Goal: Transaction & Acquisition: Purchase product/service

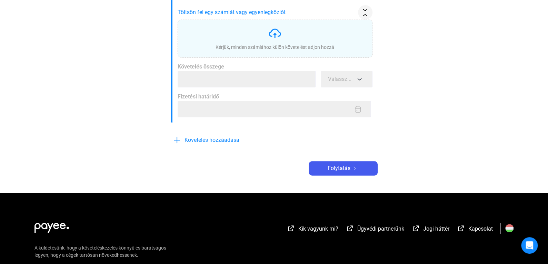
scroll to position [138, 0]
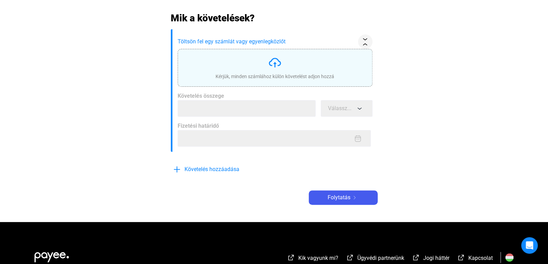
click at [309, 72] on div "Kérjük, minden számlához külön követelést adjon hozzá" at bounding box center [274, 68] width 119 height 24
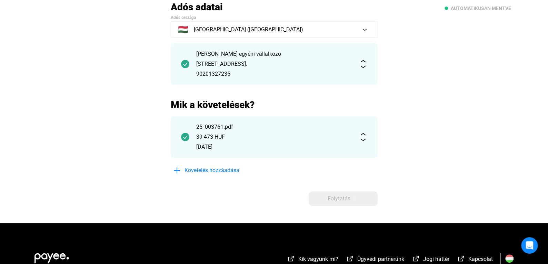
scroll to position [34, 0]
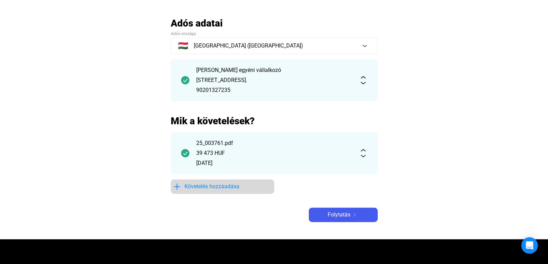
click at [216, 186] on span "Követelés hozzáadása" at bounding box center [211, 187] width 55 height 8
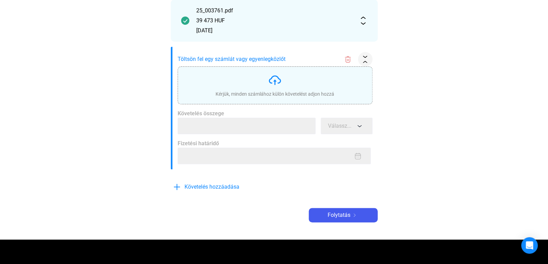
scroll to position [138, 0]
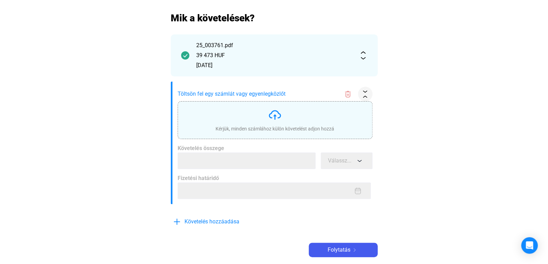
click at [275, 119] on img at bounding box center [275, 115] width 14 height 14
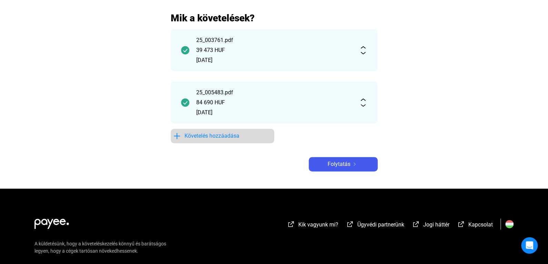
click at [223, 137] on span "Követelés hozzáadása" at bounding box center [211, 136] width 55 height 8
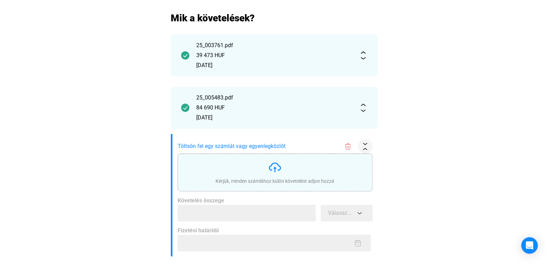
click at [275, 176] on div "Kérjük, minden számlához külön követelést adjon hozzá" at bounding box center [274, 173] width 119 height 24
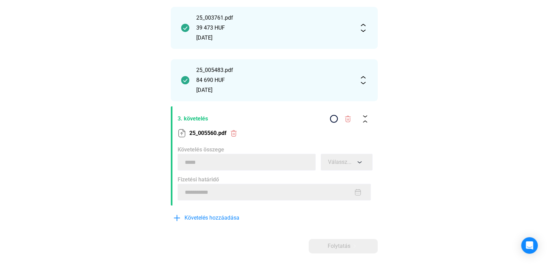
scroll to position [172, 0]
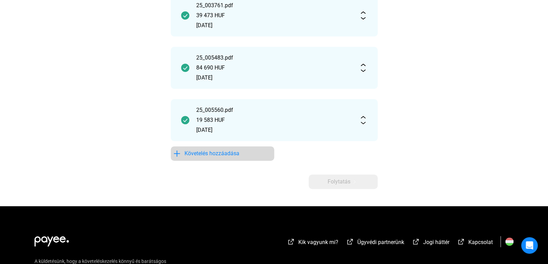
click at [207, 154] on span "Követelés hozzáadása" at bounding box center [211, 154] width 55 height 8
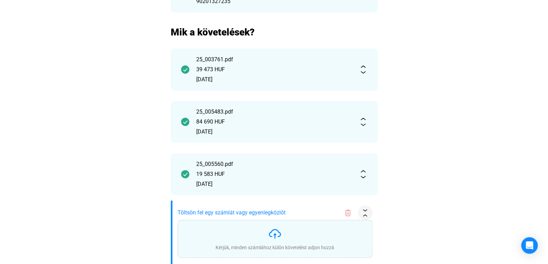
scroll to position [193, 0]
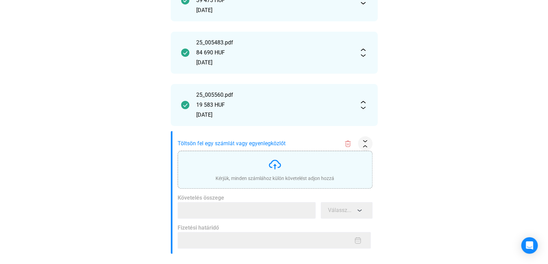
click at [265, 158] on div "Kérjük, minden számlához külön követelést adjon hozzá" at bounding box center [274, 170] width 119 height 24
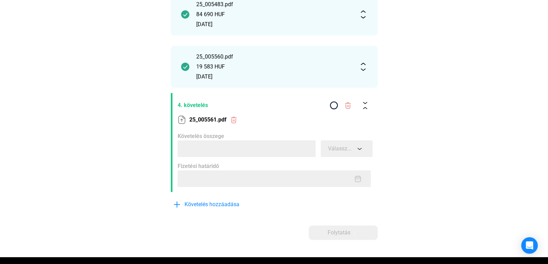
scroll to position [257, 0]
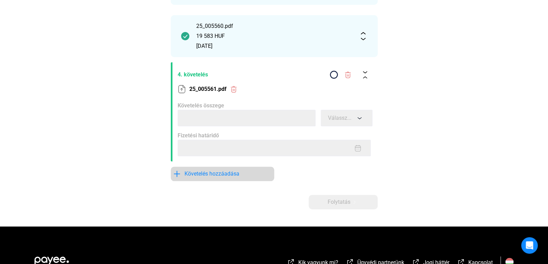
click at [234, 176] on span "Követelés hozzáadása" at bounding box center [211, 174] width 55 height 8
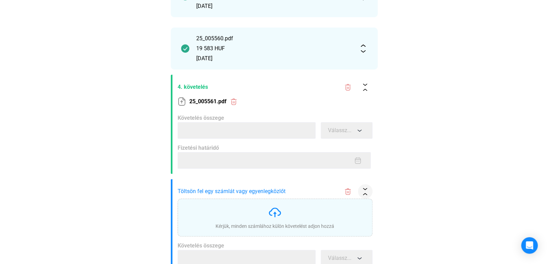
scroll to position [276, 0]
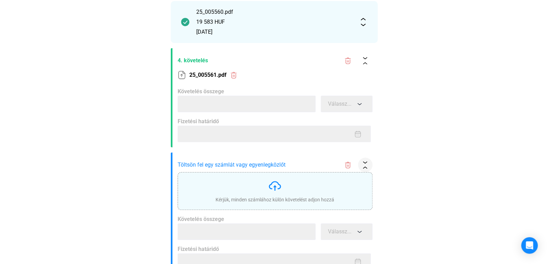
click at [272, 183] on img at bounding box center [275, 186] width 14 height 14
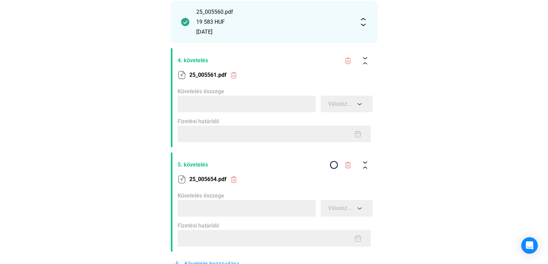
type input "******"
type input "**********"
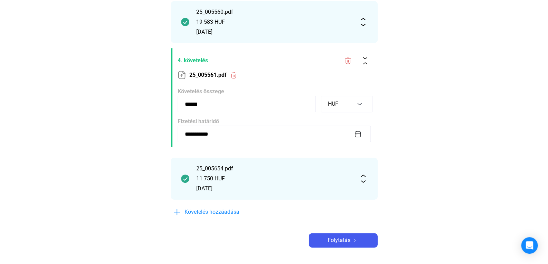
click at [289, 69] on section "25_005561.pdf" at bounding box center [275, 75] width 195 height 14
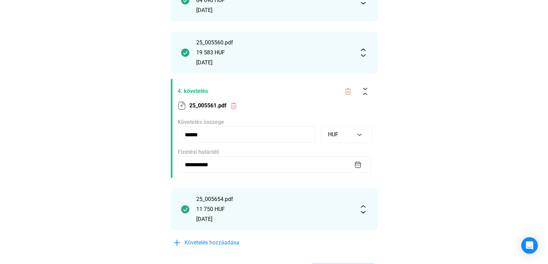
scroll to position [202, 0]
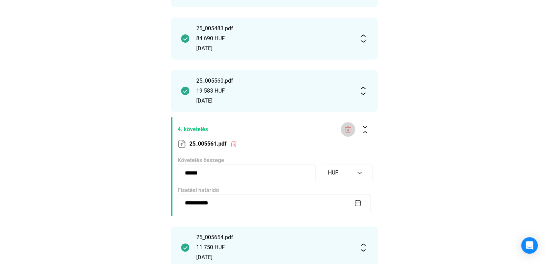
click at [349, 128] on img at bounding box center [347, 129] width 7 height 7
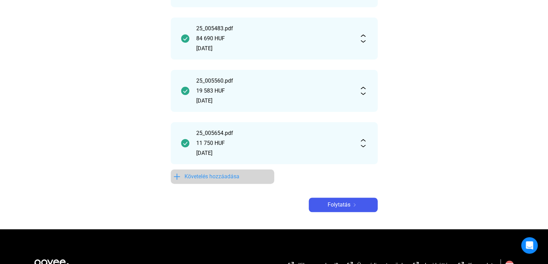
click at [222, 177] on span "Követelés hozzáadása" at bounding box center [211, 177] width 55 height 8
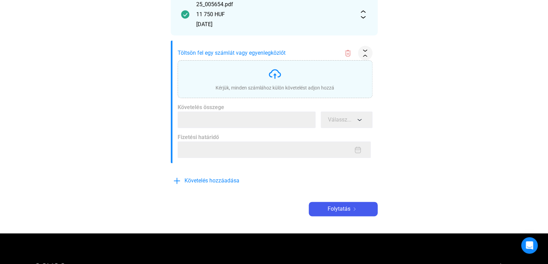
scroll to position [276, 0]
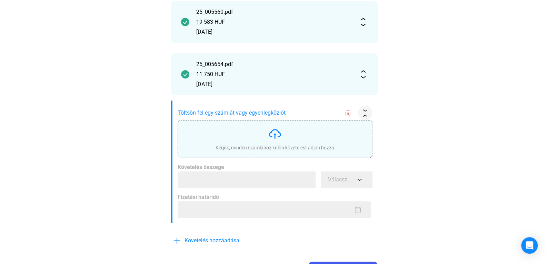
click at [261, 146] on div "Kérjük, minden számlához külön követelést adjon hozzá" at bounding box center [274, 147] width 119 height 7
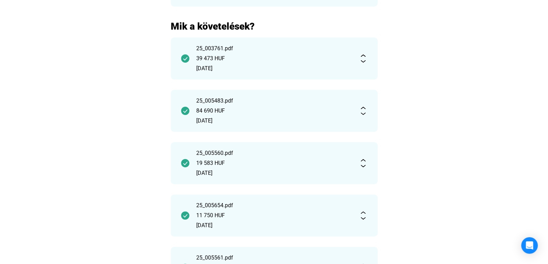
scroll to position [271, 0]
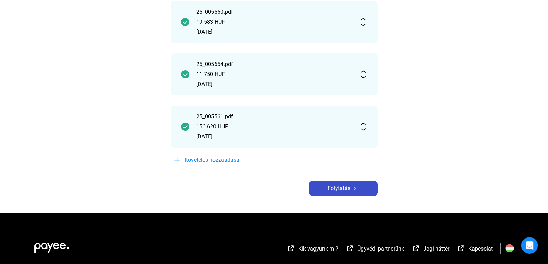
click at [345, 194] on button "Folytatás" at bounding box center [343, 188] width 69 height 14
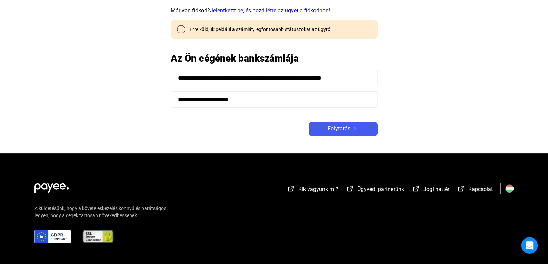
scroll to position [103, 0]
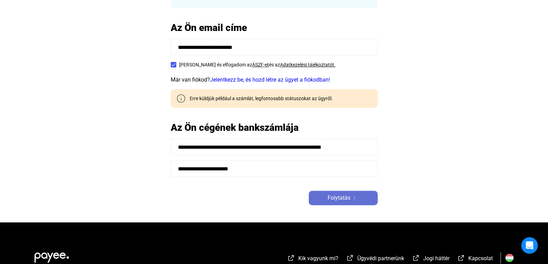
click at [333, 198] on span "Folytatás" at bounding box center [339, 198] width 23 height 8
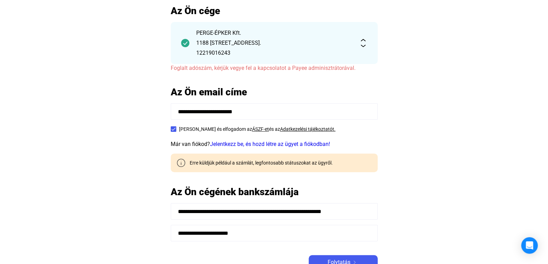
scroll to position [34, 0]
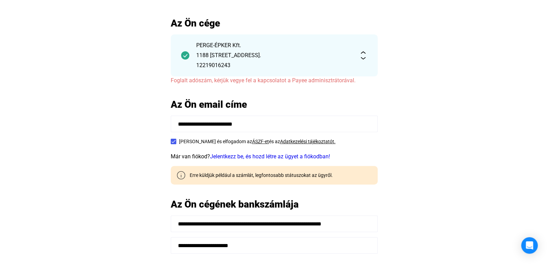
click at [239, 155] on link "Jelentkezz be, és hozd létre az ügyet a fiókodban!" at bounding box center [270, 156] width 120 height 7
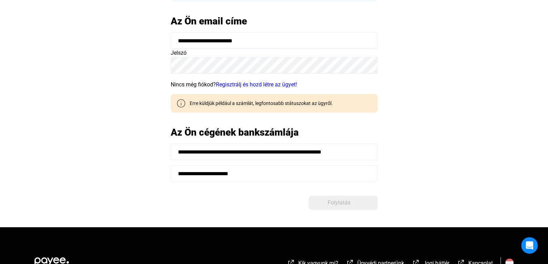
scroll to position [138, 0]
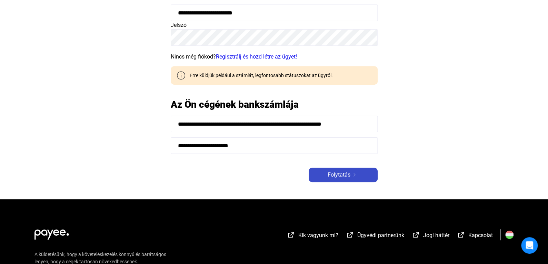
click at [324, 179] on div "Folytatás" at bounding box center [343, 175] width 65 height 8
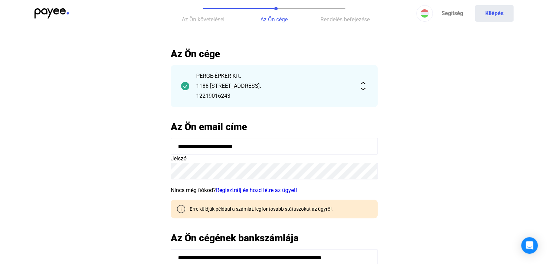
scroll to position [0, 0]
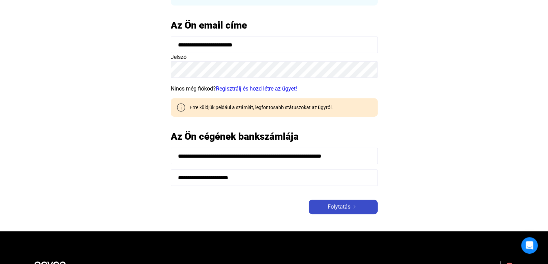
click at [337, 203] on span "Folytatás" at bounding box center [339, 207] width 23 height 8
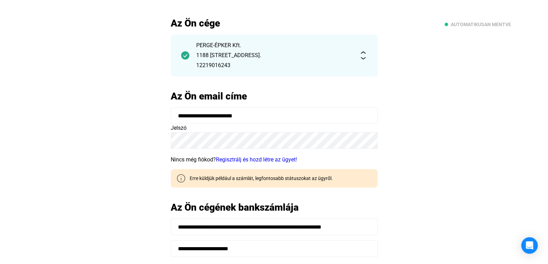
scroll to position [207, 0]
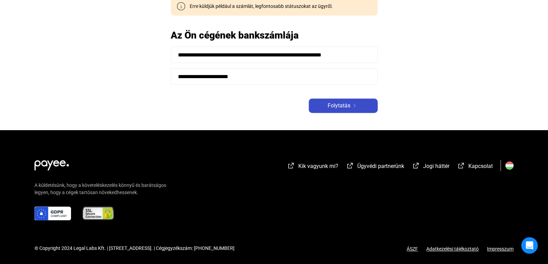
click at [339, 108] on span "Folytatás" at bounding box center [339, 106] width 23 height 8
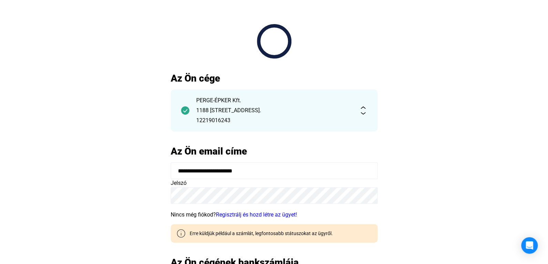
scroll to position [0, 0]
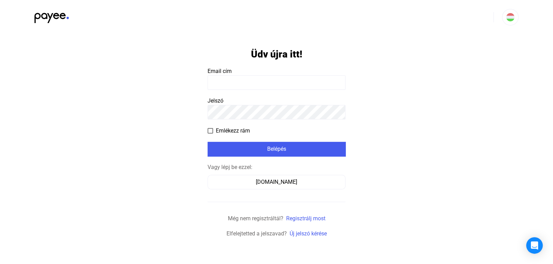
click at [273, 91] on form "Üdv újra itt! Email cím Jelszó Emlékezz rám Belépés Vagy lépj be ezzel: [DOMAIN…" at bounding box center [277, 136] width 138 height 204
click at [270, 89] on input at bounding box center [277, 83] width 138 height 14
click at [261, 86] on input at bounding box center [277, 83] width 138 height 14
type input "**********"
click input "submit" at bounding box center [0, 0] width 0 height 0
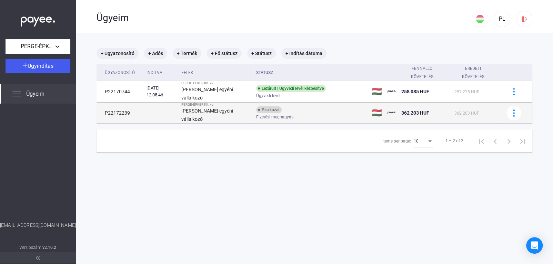
click at [239, 113] on div "[PERSON_NAME] egyéni vállalkozó" at bounding box center [215, 115] width 69 height 17
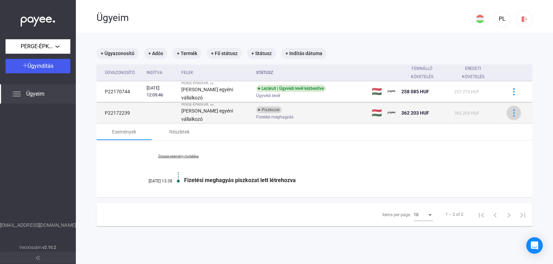
click at [510, 113] on img at bounding box center [513, 113] width 7 height 7
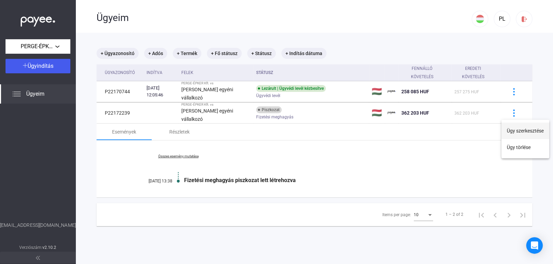
click at [509, 133] on button "Ügy szerkesztése" at bounding box center [525, 131] width 48 height 17
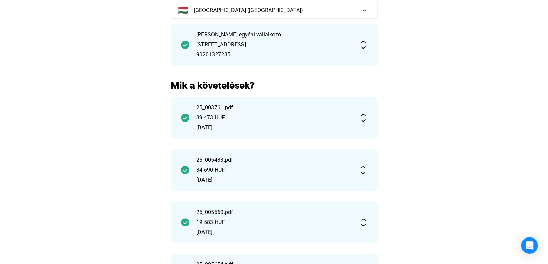
scroll to position [34, 0]
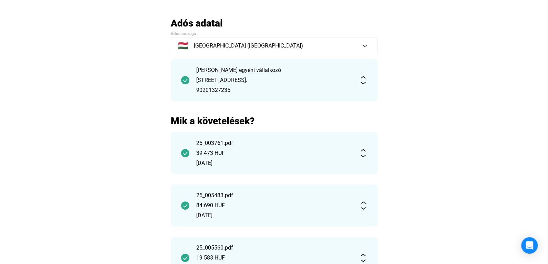
click at [278, 78] on div "[STREET_ADDRESS]." at bounding box center [274, 80] width 156 height 8
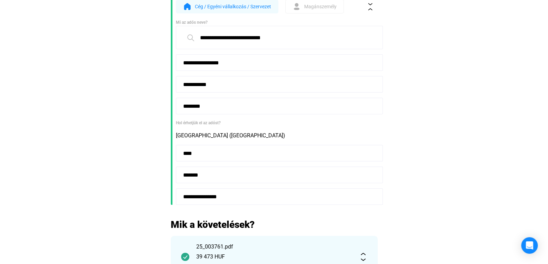
scroll to position [0, 0]
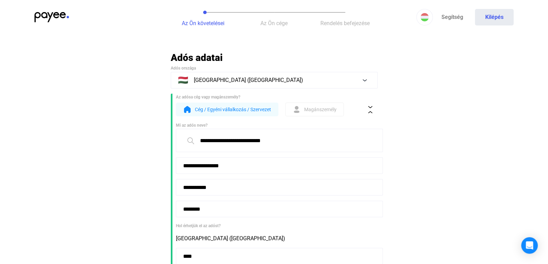
click at [241, 112] on span "Cég / Egyéni vállalkozás / Szervezet" at bounding box center [233, 110] width 76 height 8
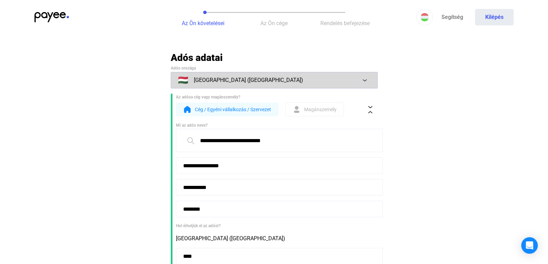
click at [287, 85] on button "🇭🇺 [GEOGRAPHIC_DATA] ([GEOGRAPHIC_DATA])" at bounding box center [274, 80] width 207 height 17
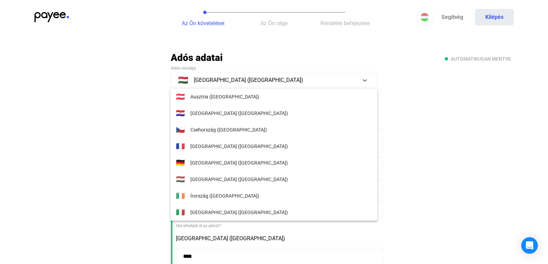
click at [400, 79] on div at bounding box center [274, 132] width 548 height 264
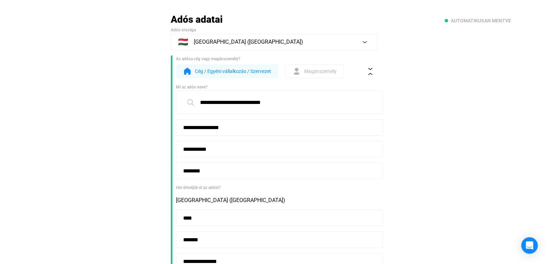
scroll to position [69, 0]
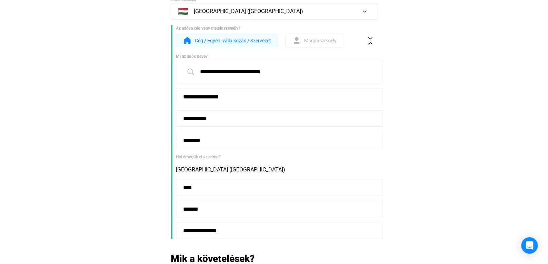
click at [252, 118] on input "**********" at bounding box center [279, 118] width 207 height 17
drag, startPoint x: 303, startPoint y: 73, endPoint x: 88, endPoint y: 69, distance: 214.8
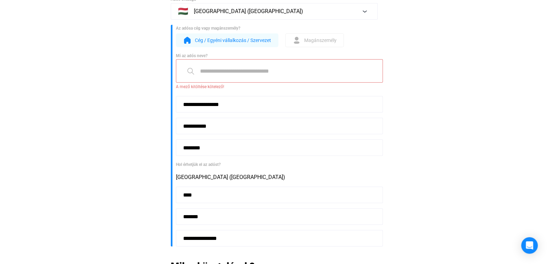
drag, startPoint x: 198, startPoint y: 108, endPoint x: 76, endPoint y: 94, distance: 123.4
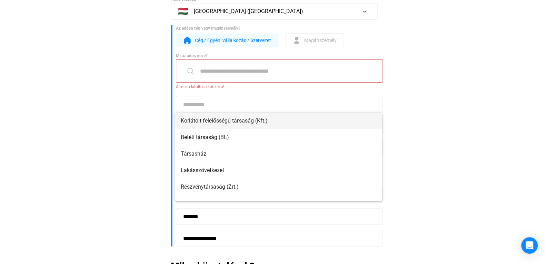
click at [253, 121] on span "Korlátolt felelősségű társaság (Kft.)" at bounding box center [279, 121] width 196 height 8
type input "**********"
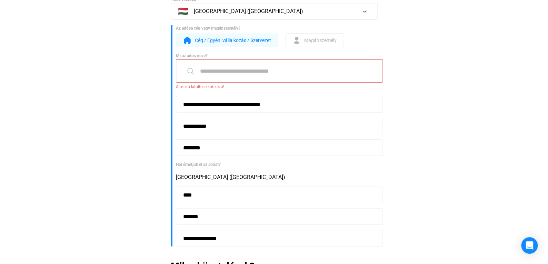
drag, startPoint x: 238, startPoint y: 129, endPoint x: 92, endPoint y: 121, distance: 146.1
drag, startPoint x: 243, startPoint y: 151, endPoint x: 98, endPoint y: 140, distance: 145.2
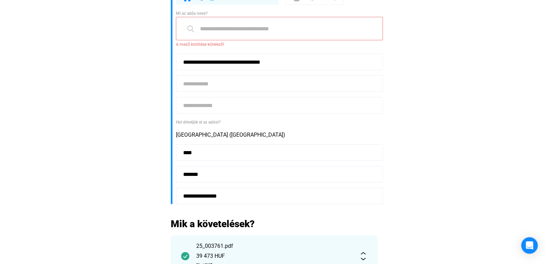
scroll to position [172, 0]
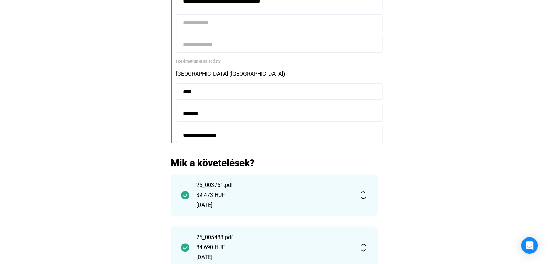
drag, startPoint x: 181, startPoint y: 93, endPoint x: 115, endPoint y: 89, distance: 66.3
click at [109, 88] on main "**********" at bounding box center [274, 185] width 548 height 612
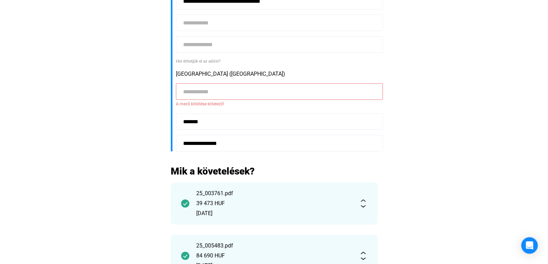
drag, startPoint x: 215, startPoint y: 127, endPoint x: 96, endPoint y: 118, distance: 119.6
click at [96, 118] on main "**********" at bounding box center [274, 189] width 548 height 620
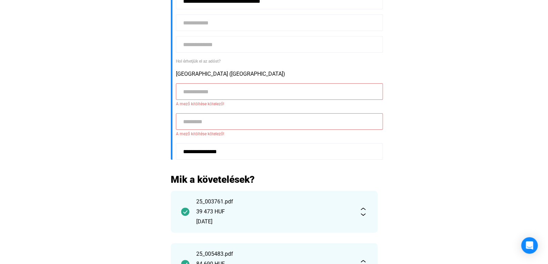
drag, startPoint x: 192, startPoint y: 148, endPoint x: 60, endPoint y: 138, distance: 132.4
click at [61, 138] on main "**********" at bounding box center [274, 193] width 548 height 629
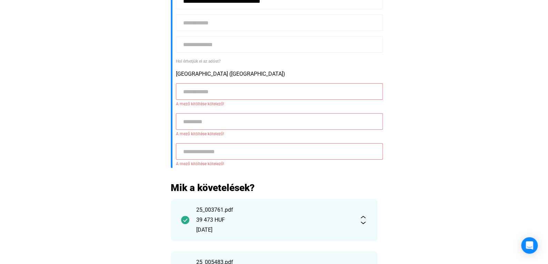
click at [414, 162] on main "**********" at bounding box center [274, 197] width 548 height 637
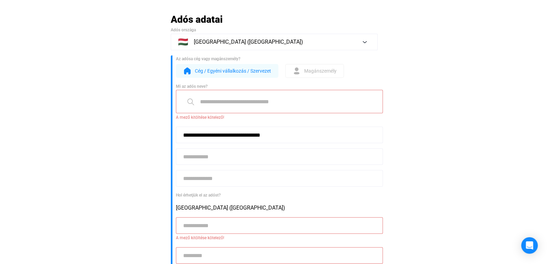
scroll to position [69, 0]
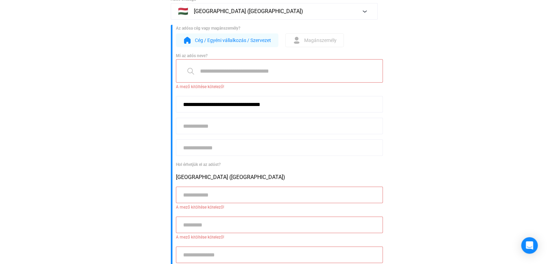
click at [231, 78] on input at bounding box center [279, 70] width 207 height 23
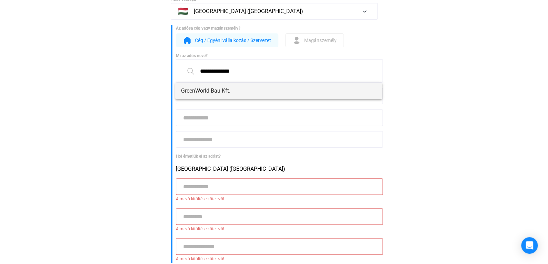
click at [225, 94] on span "GreenWorld Bau Kft." at bounding box center [279, 91] width 196 height 8
type input "**********"
type input "****"
type input "********"
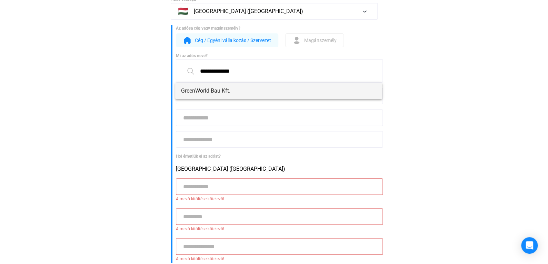
type input "**********"
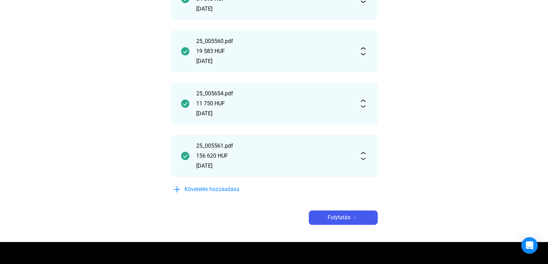
scroll to position [310, 0]
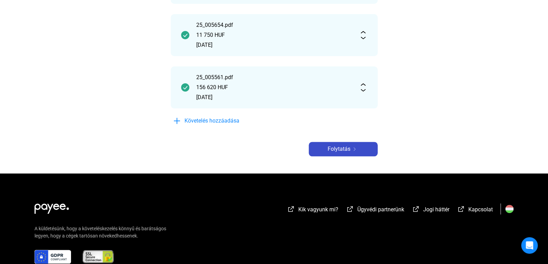
click at [348, 146] on span "Folytatás" at bounding box center [339, 149] width 23 height 8
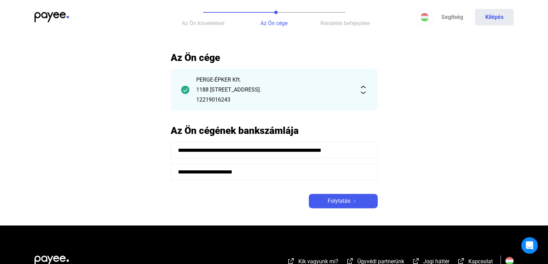
click at [337, 202] on span "Folytatás" at bounding box center [339, 201] width 23 height 8
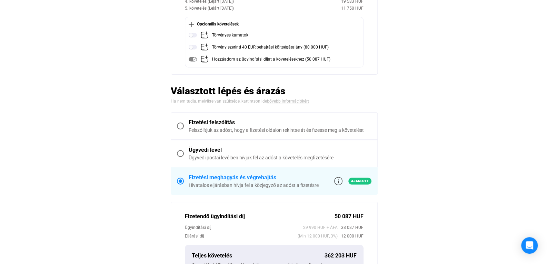
scroll to position [207, 0]
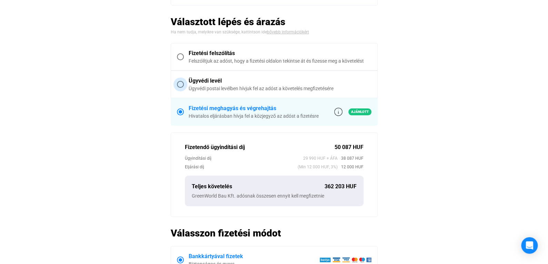
click at [182, 83] on span at bounding box center [180, 84] width 7 height 7
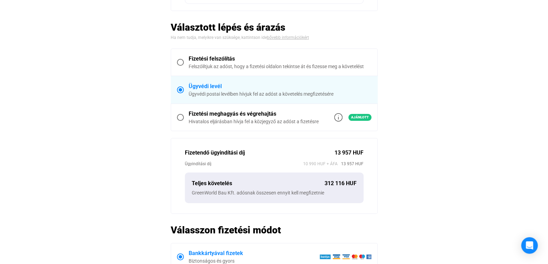
scroll to position [172, 0]
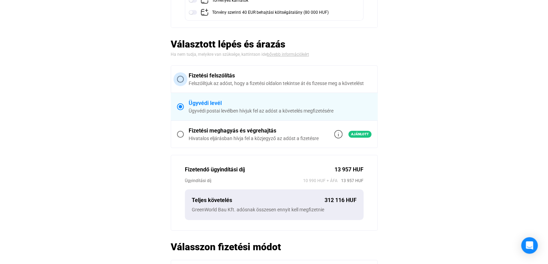
click at [183, 76] on span at bounding box center [180, 79] width 7 height 7
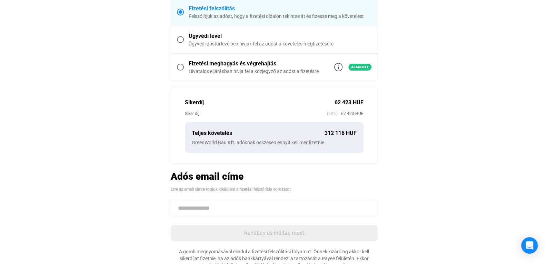
scroll to position [207, 0]
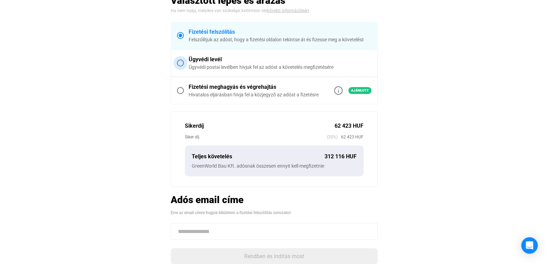
click at [217, 57] on div "Ügyvédi levél" at bounding box center [280, 60] width 183 height 8
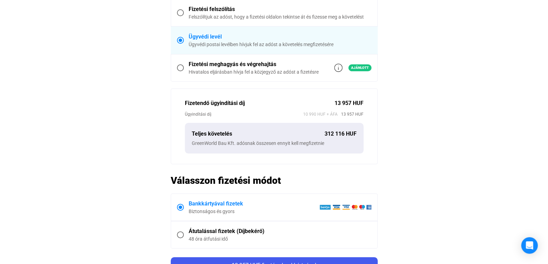
scroll to position [285, 0]
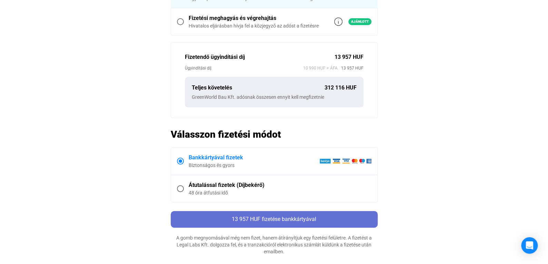
click at [271, 221] on span "13 957 HUF fizetése bankkártyával" at bounding box center [274, 219] width 84 height 7
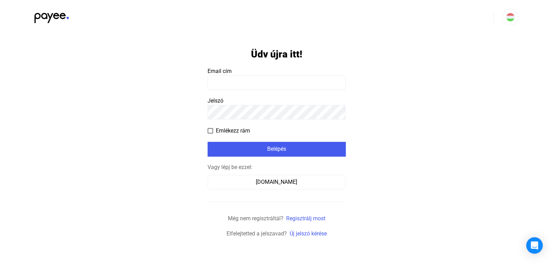
click at [245, 82] on input at bounding box center [277, 83] width 138 height 14
